Goal: Task Accomplishment & Management: Manage account settings

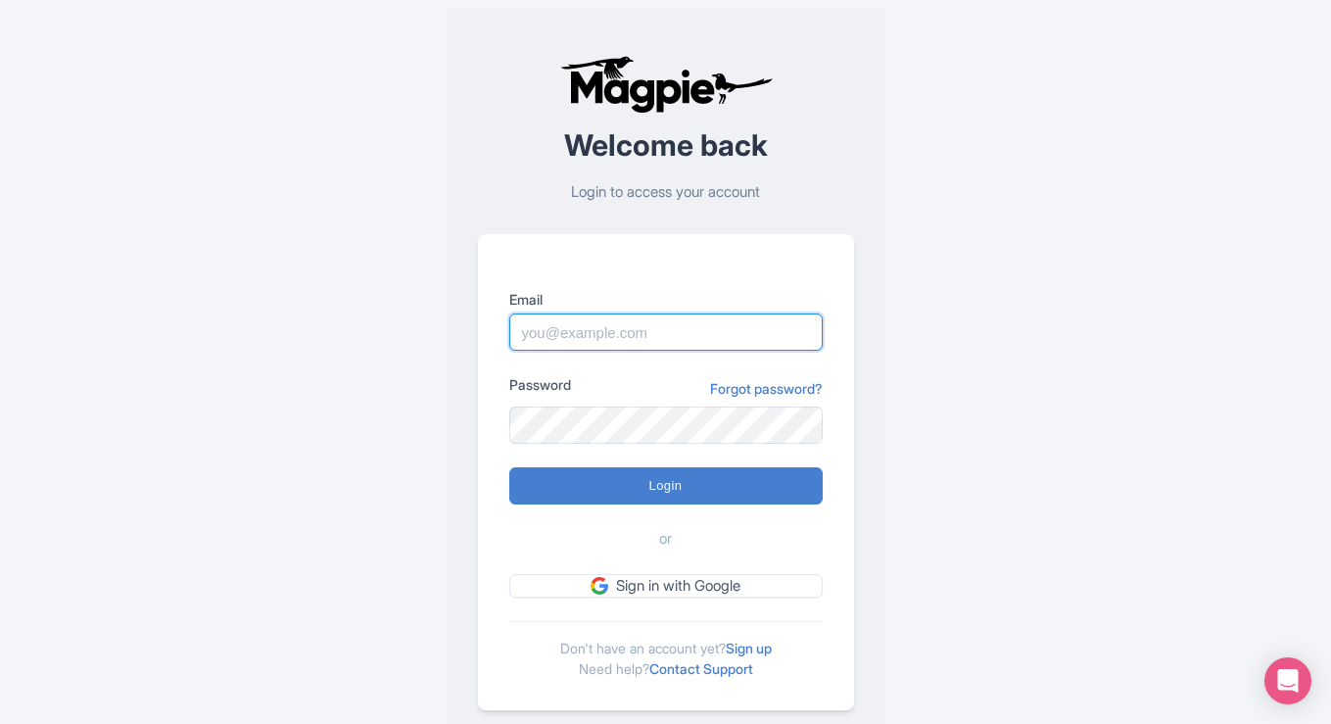
click at [670, 341] on input "Email" at bounding box center [665, 331] width 313 height 37
type input "[EMAIL_ADDRESS][DOMAIN_NAME]"
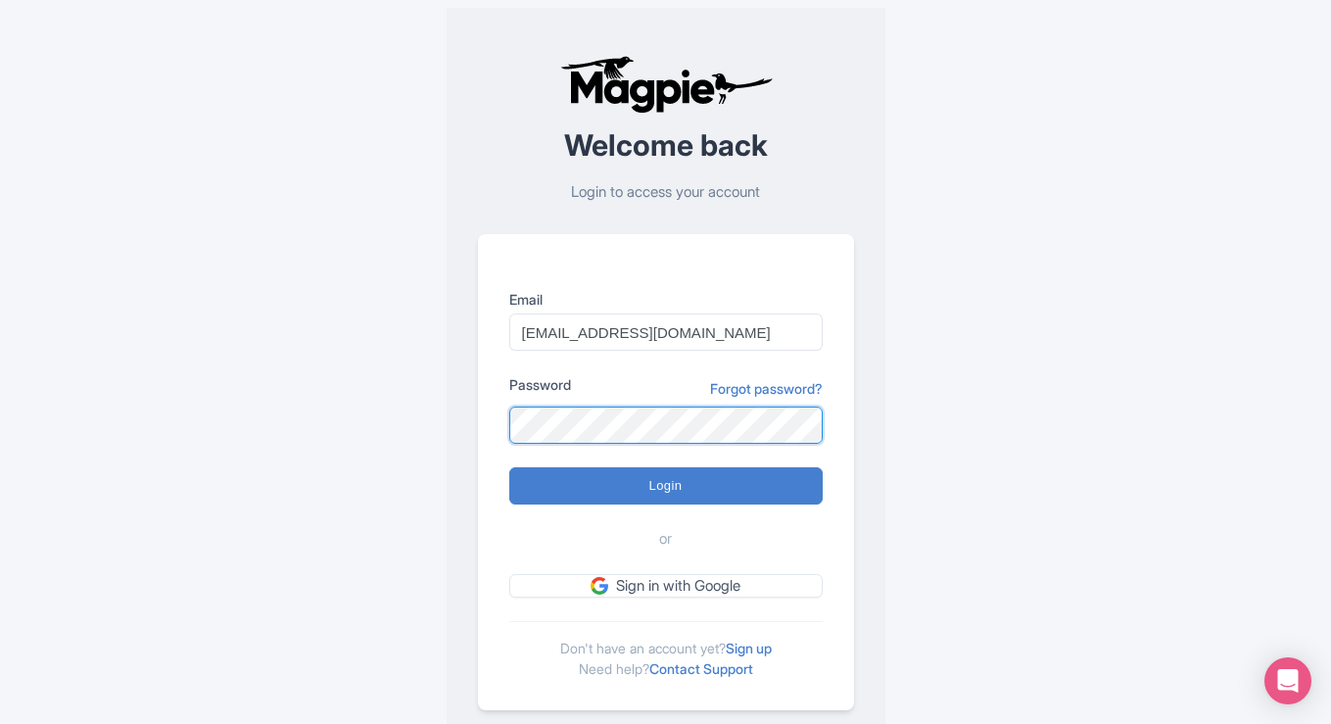
click at [509, 467] on input "Login" at bounding box center [665, 485] width 313 height 37
type input "Logging in..."
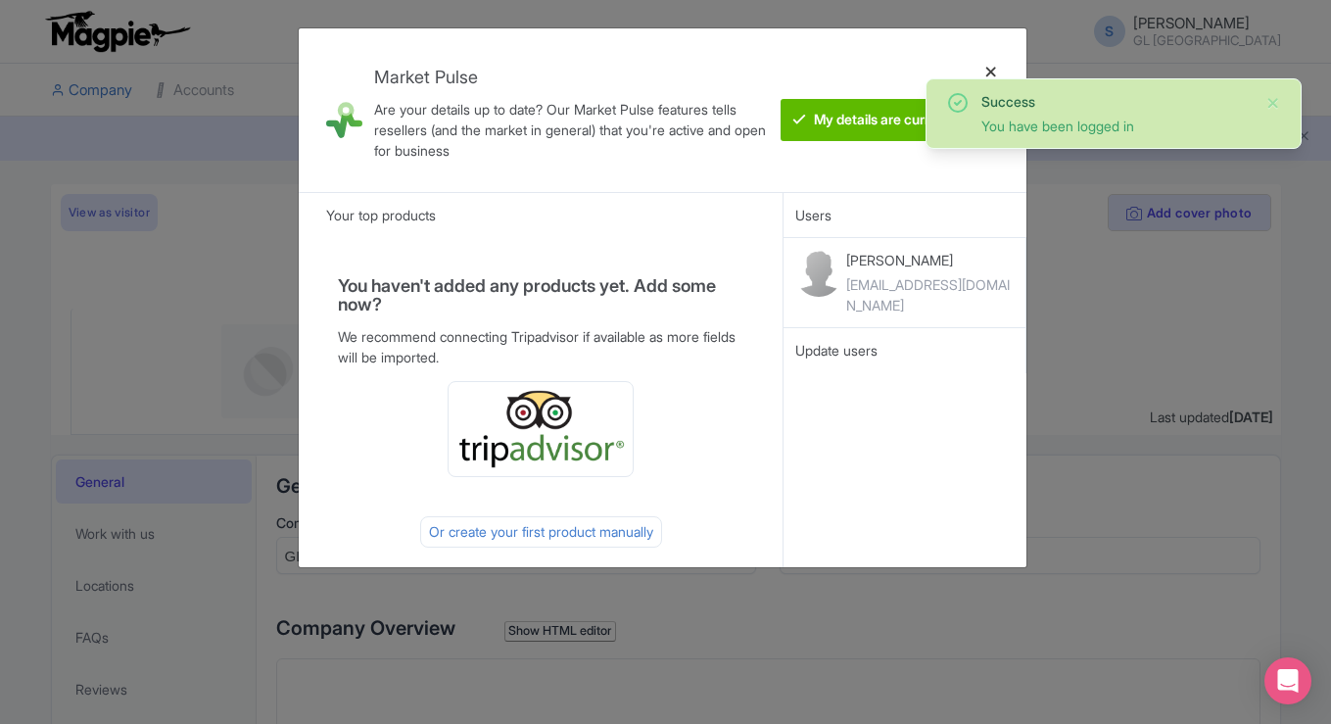
click at [989, 67] on div at bounding box center [990, 110] width 47 height 132
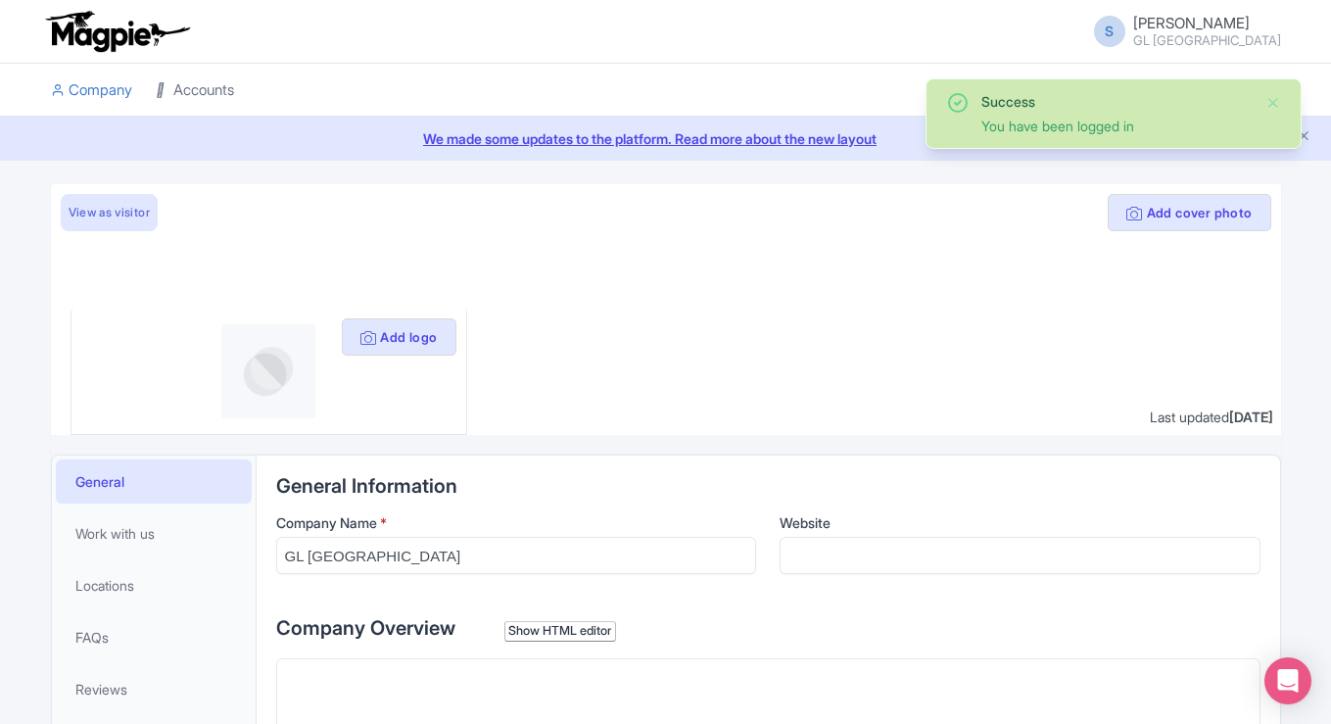
click at [202, 87] on link "Accounts" at bounding box center [195, 91] width 78 height 54
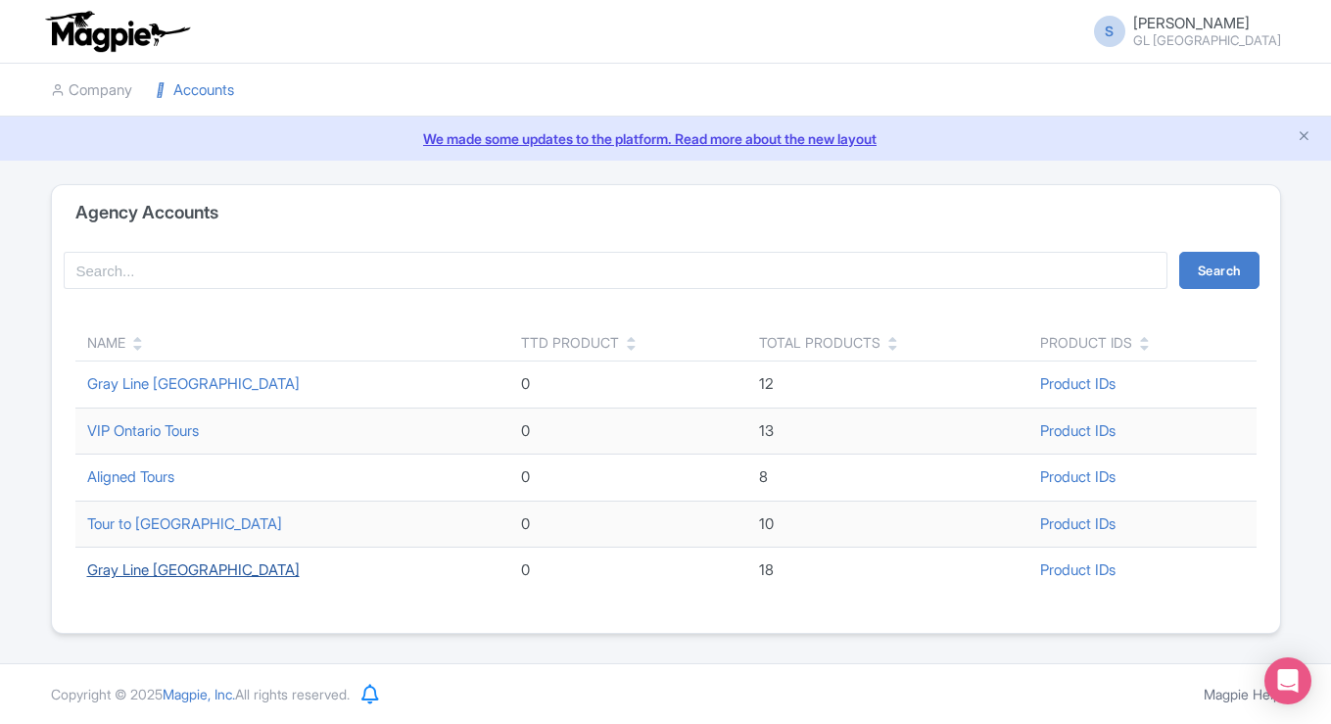
click at [172, 566] on link "Gray Line [GEOGRAPHIC_DATA]" at bounding box center [193, 569] width 212 height 19
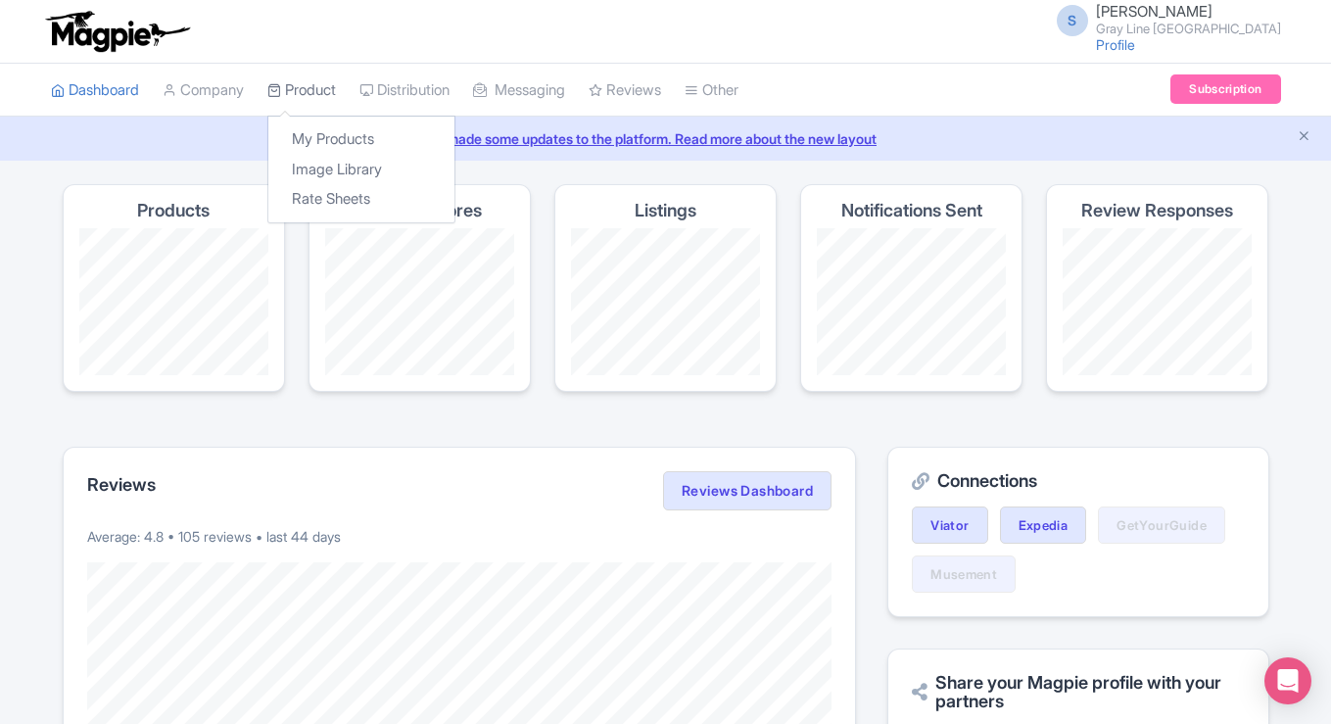
click at [293, 87] on link "Product" at bounding box center [301, 91] width 69 height 54
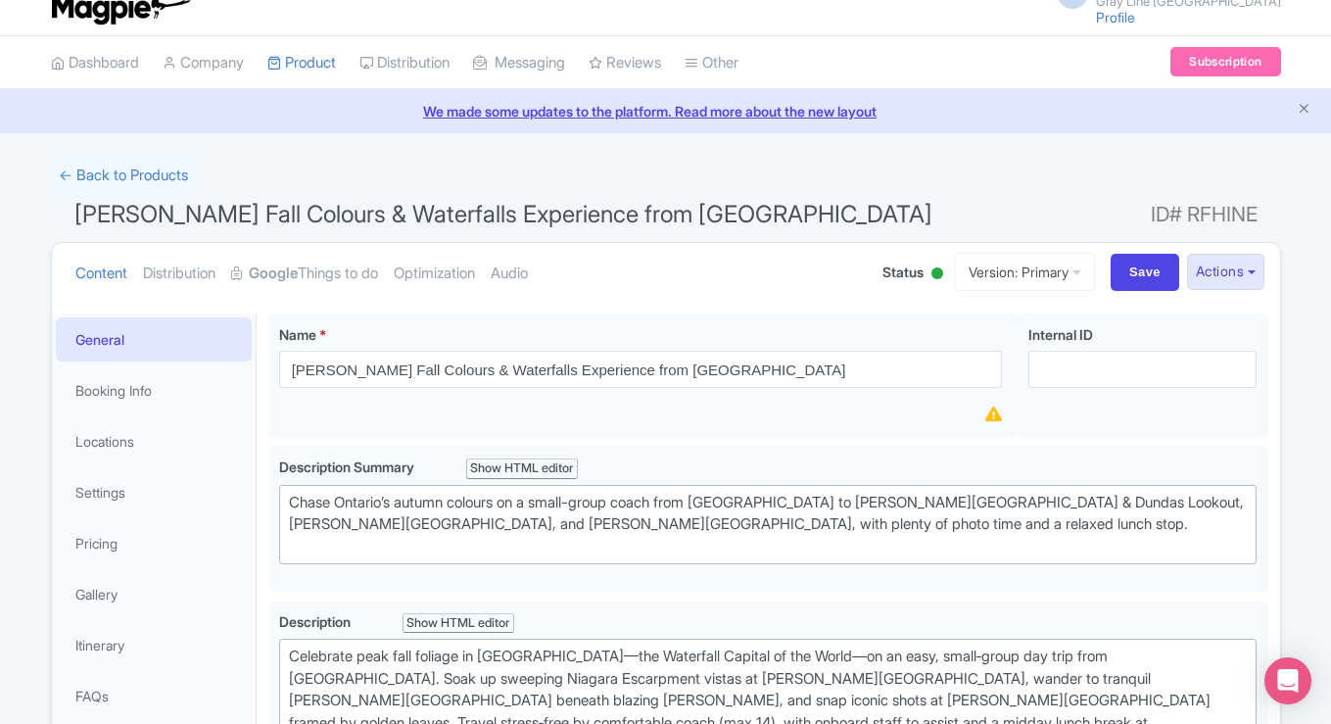
scroll to position [28, 0]
click at [144, 537] on link "Pricing" at bounding box center [154, 542] width 196 height 44
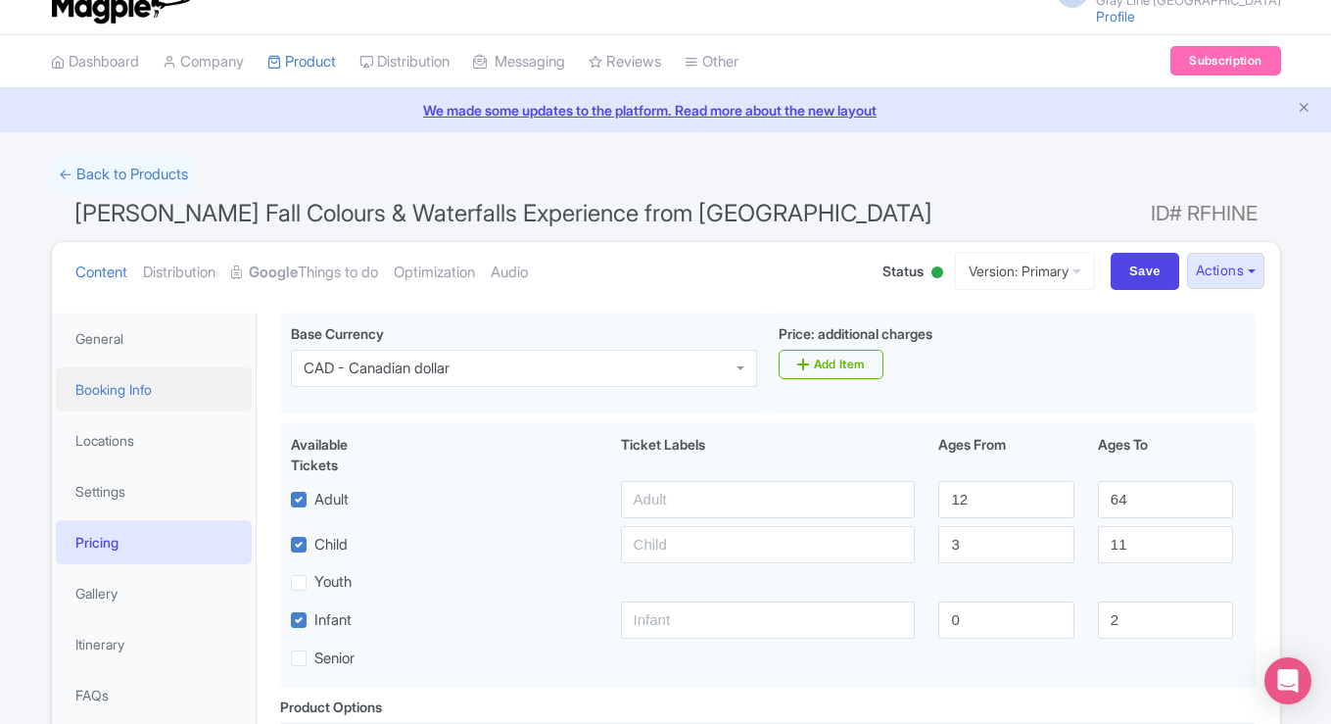
click at [142, 397] on link "Booking Info" at bounding box center [154, 389] width 196 height 44
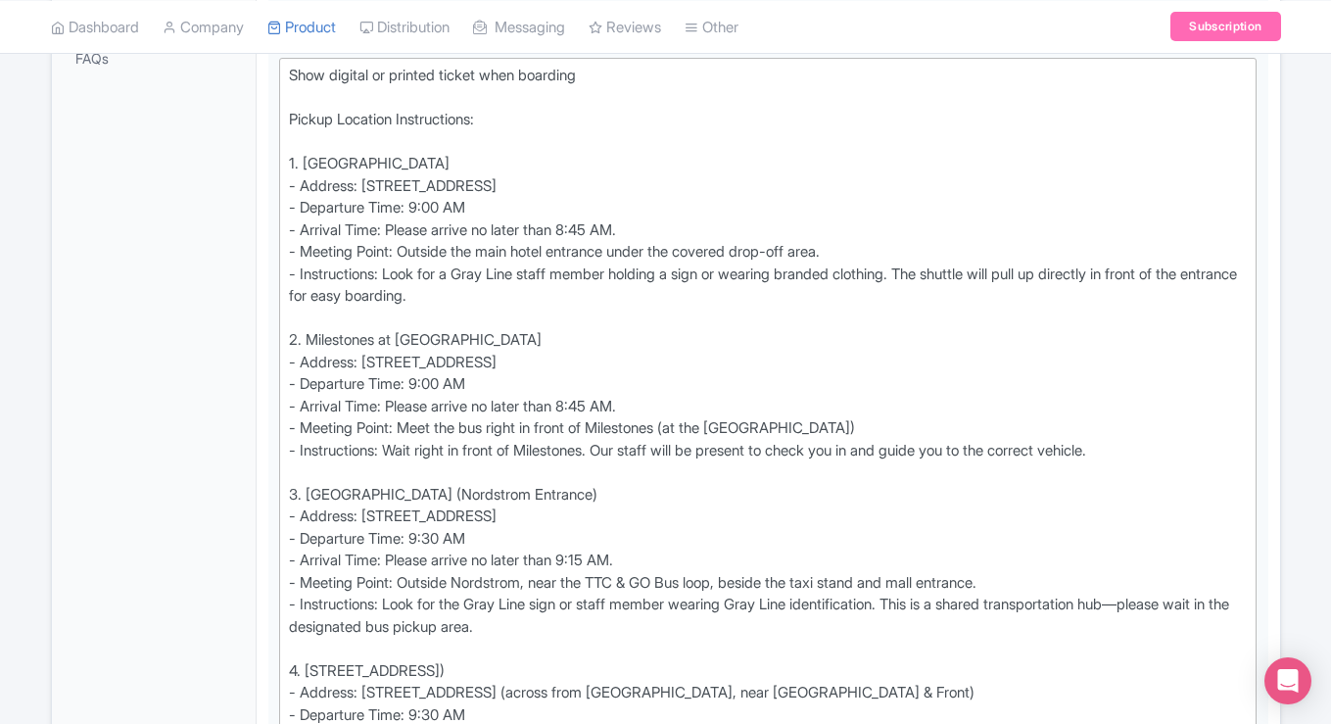
scroll to position [667, 0]
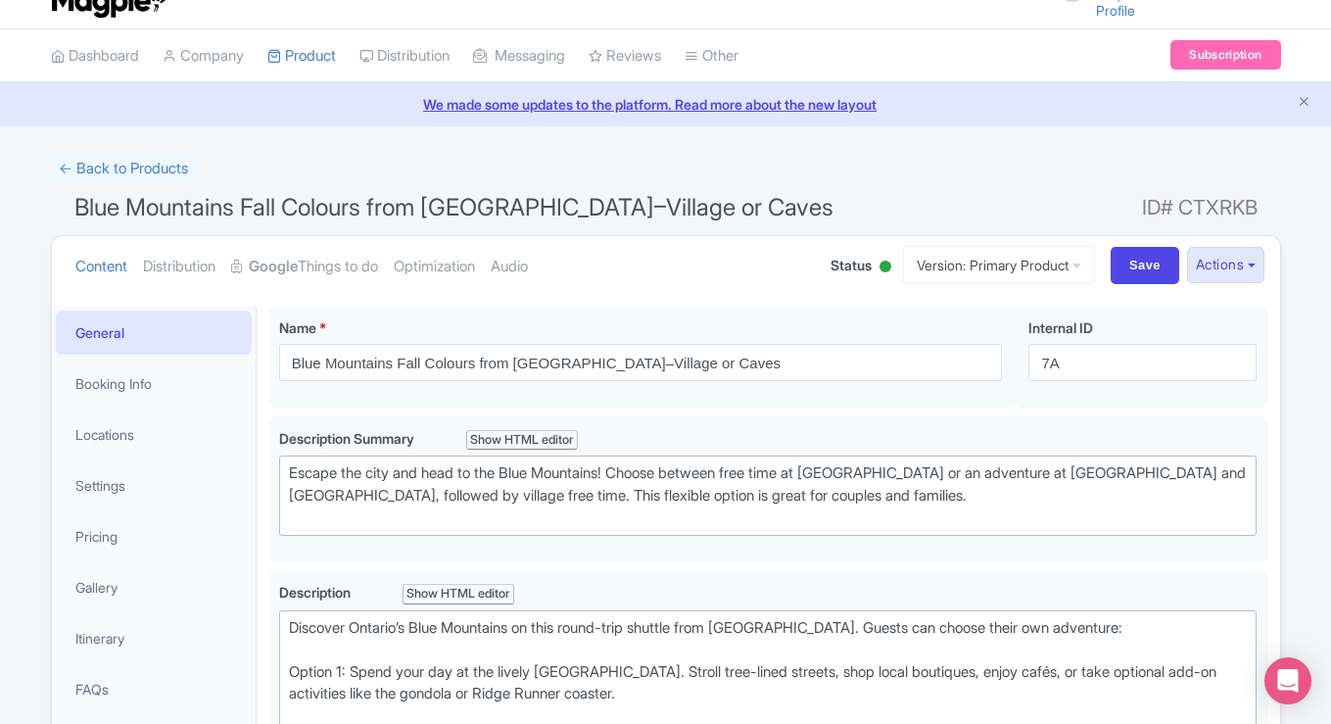
scroll to position [36, 0]
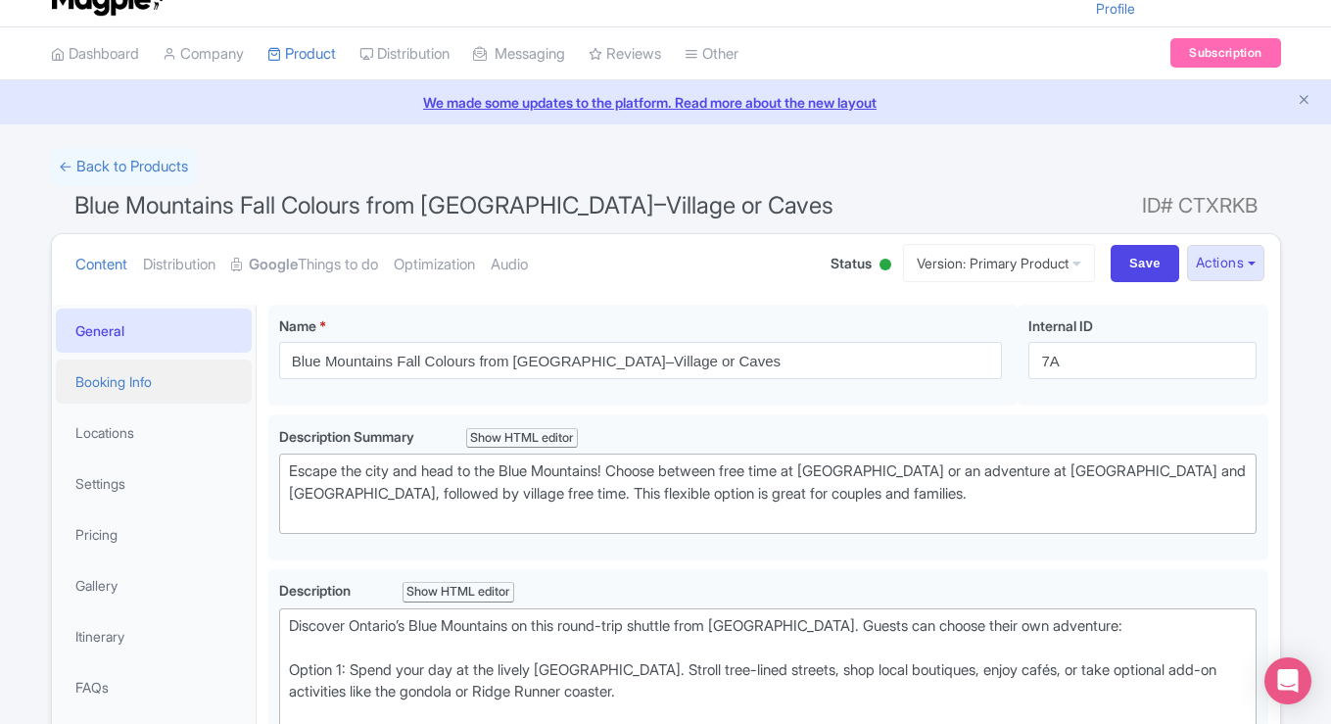
click at [116, 379] on link "Booking Info" at bounding box center [154, 381] width 196 height 44
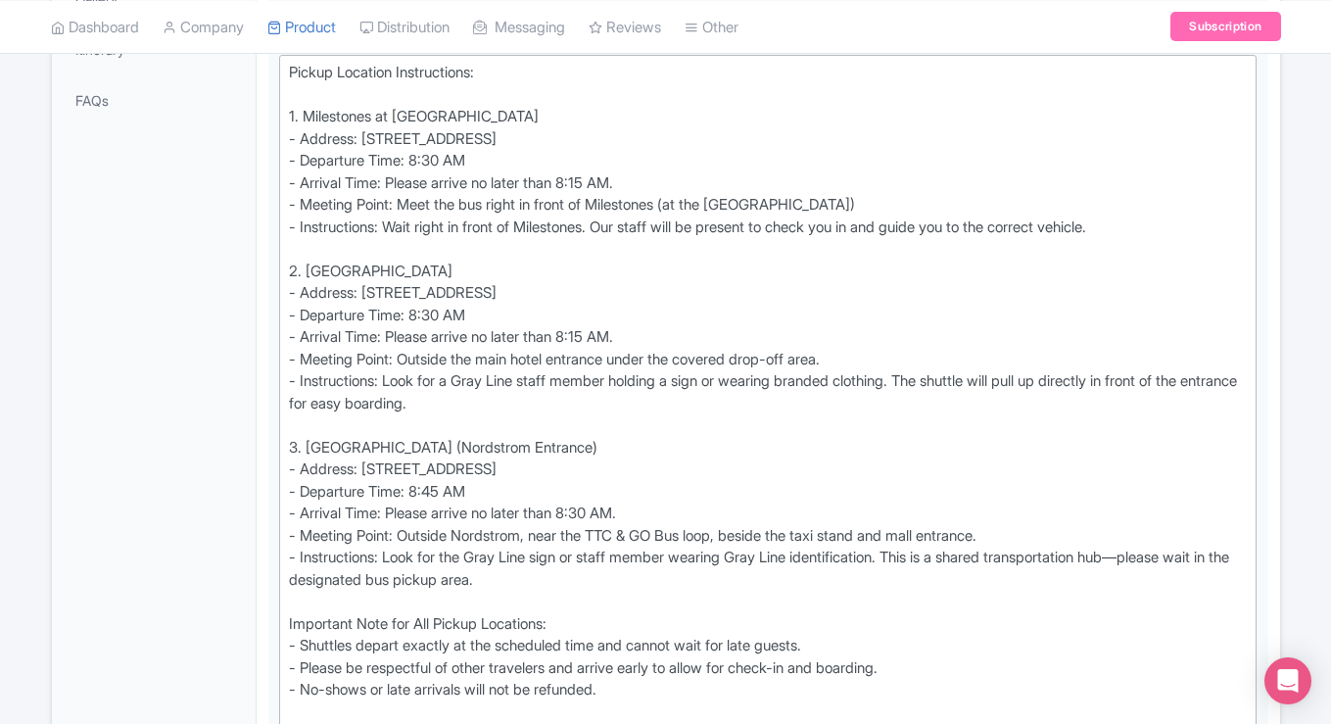
scroll to position [622, 0]
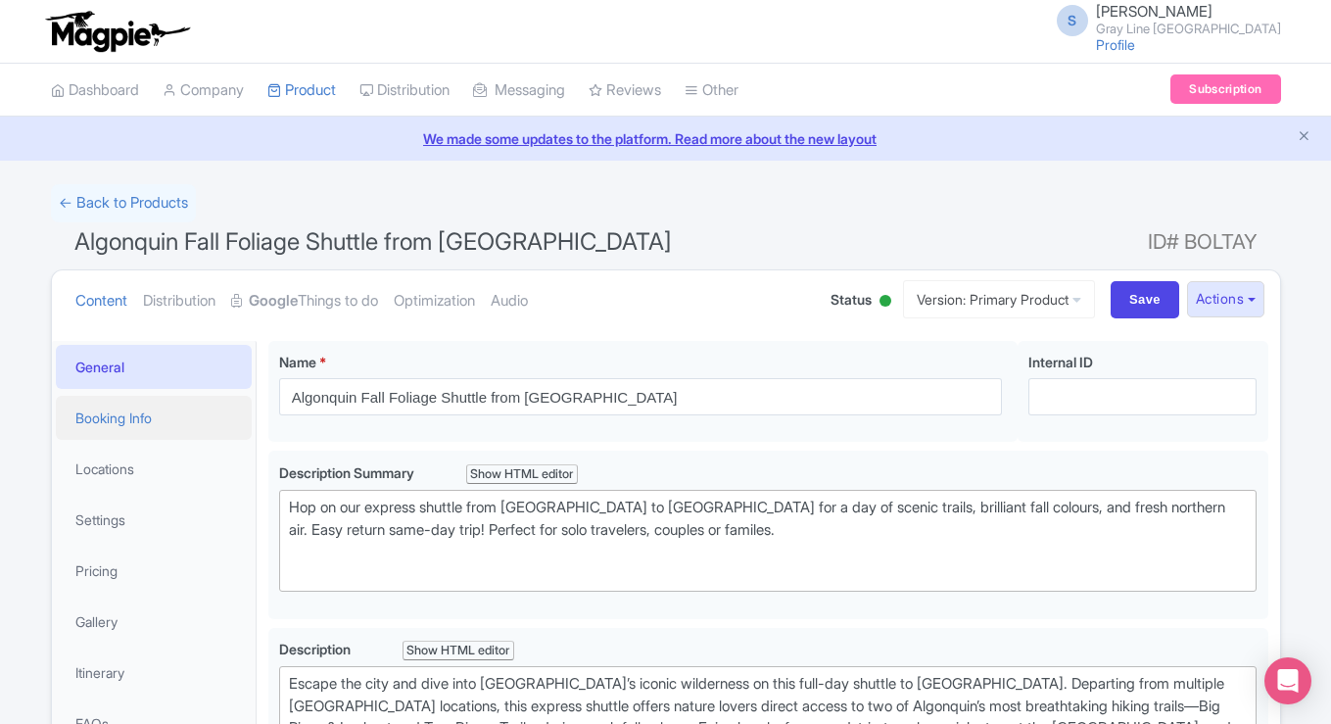
click at [129, 414] on link "Booking Info" at bounding box center [154, 418] width 196 height 44
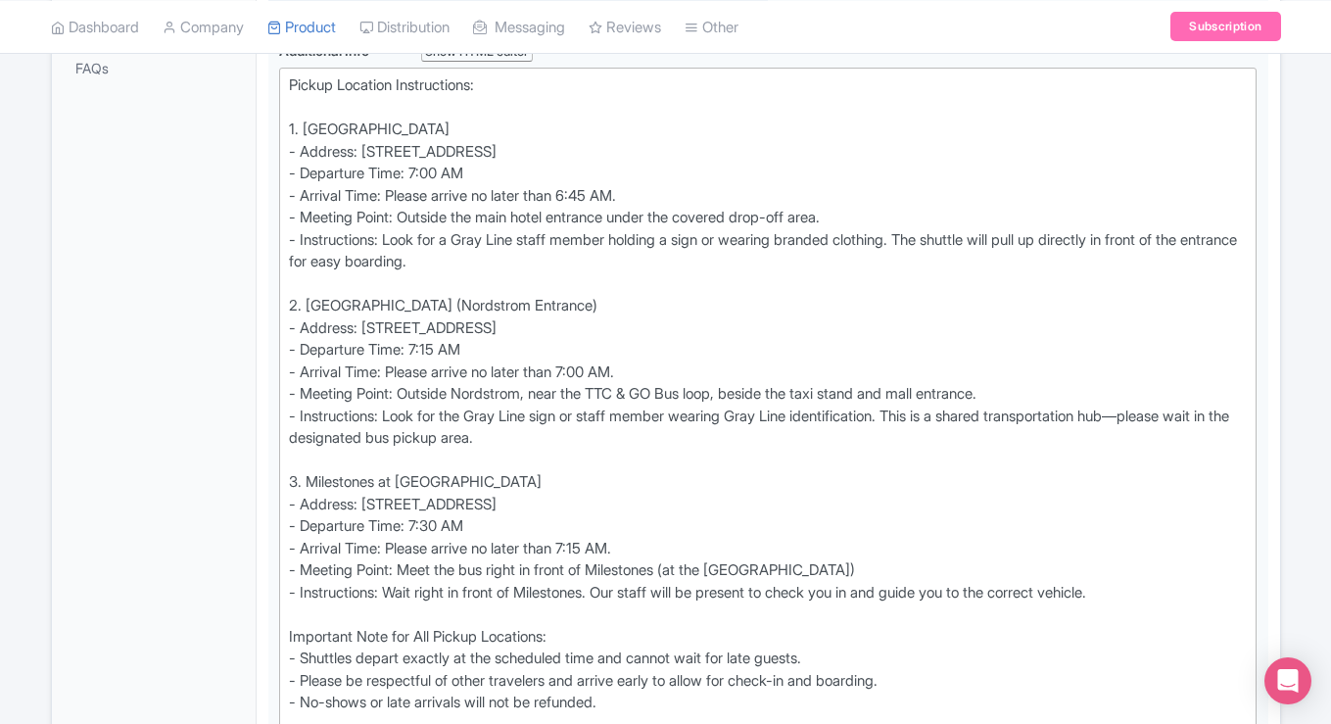
scroll to position [709, 0]
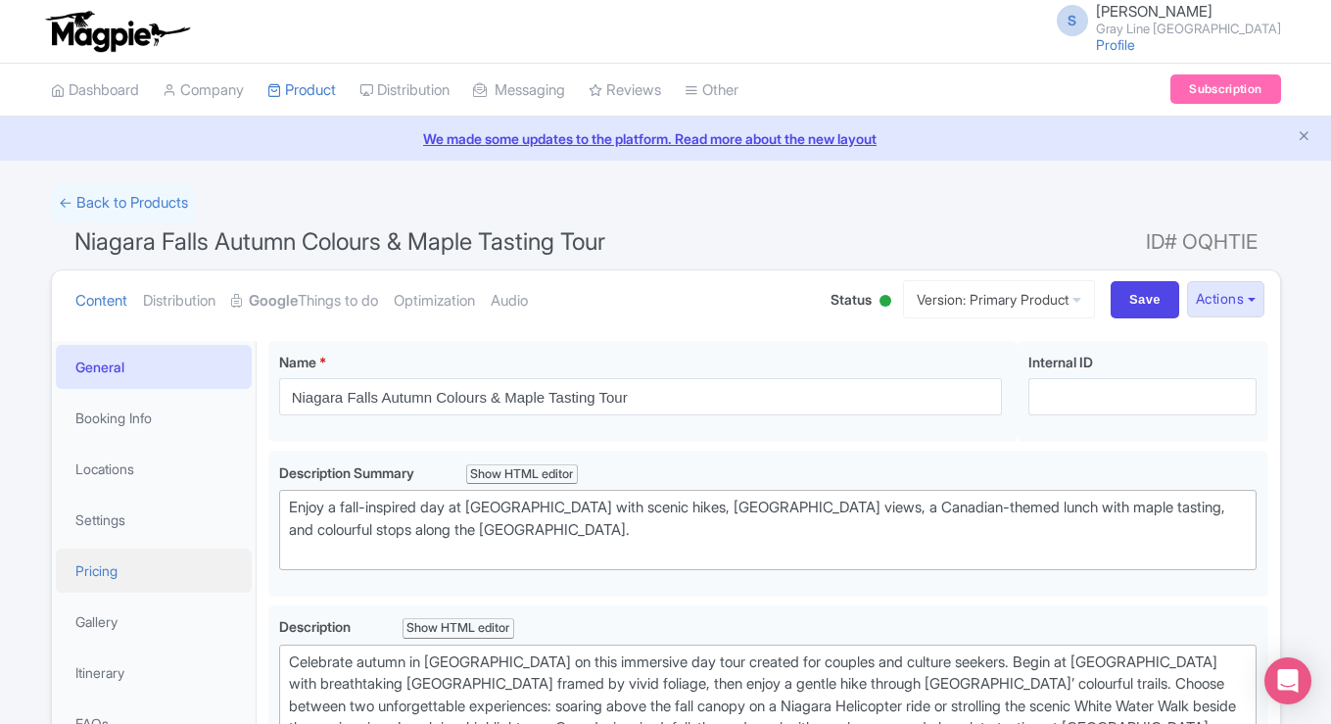
click at [111, 569] on link "Pricing" at bounding box center [154, 570] width 196 height 44
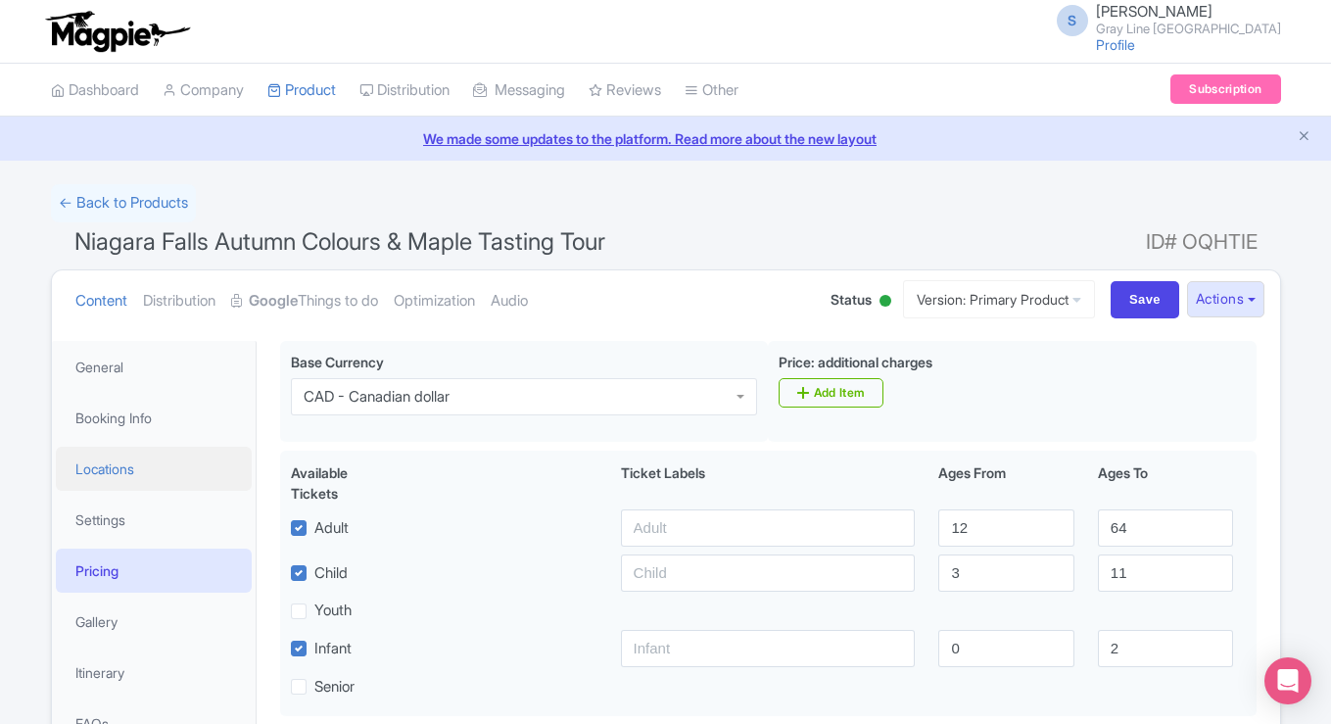
click at [126, 474] on link "Locations" at bounding box center [154, 468] width 196 height 44
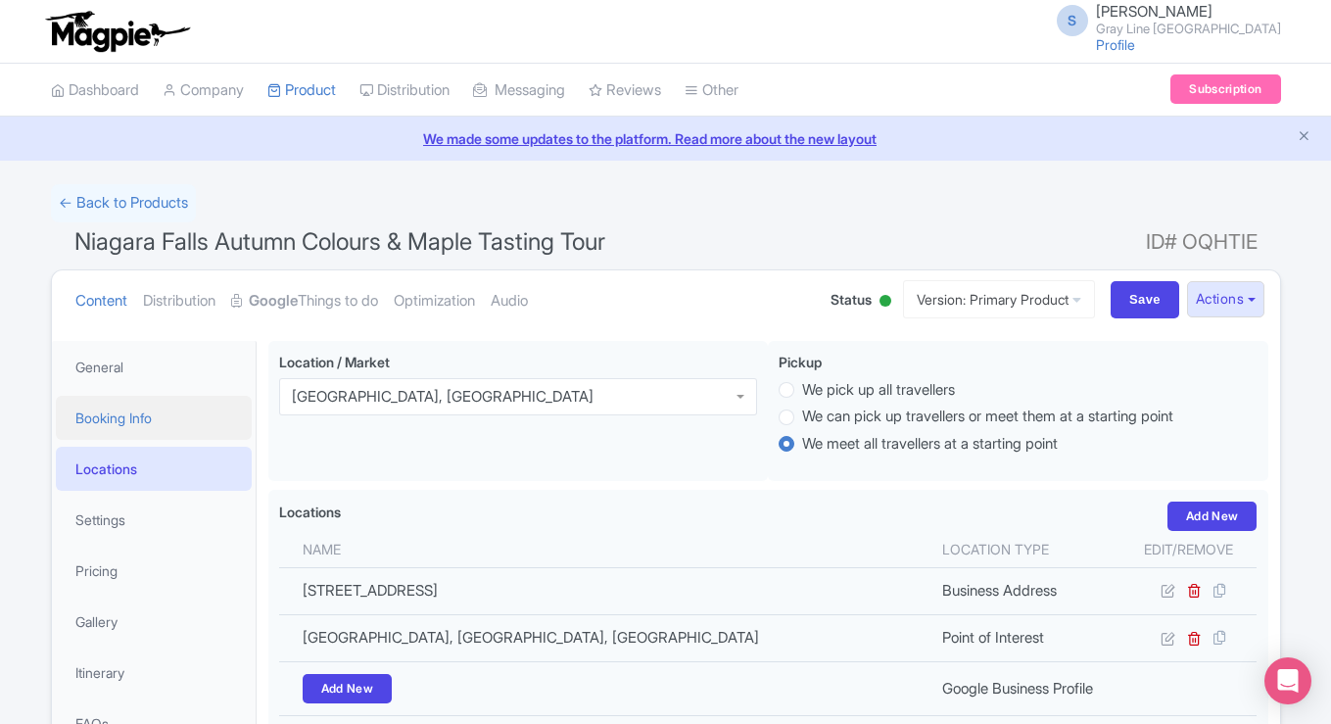
click at [134, 425] on link "Booking Info" at bounding box center [154, 418] width 196 height 44
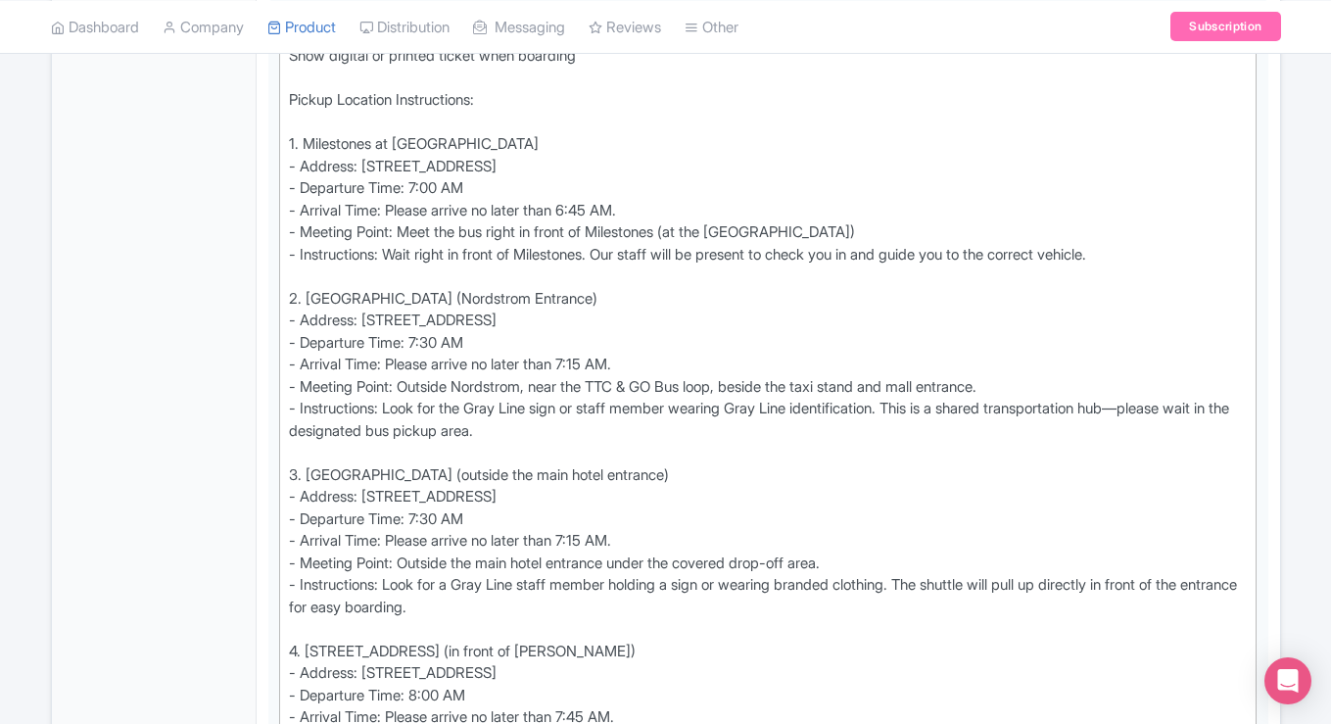
scroll to position [686, 0]
